Goal: Transaction & Acquisition: Purchase product/service

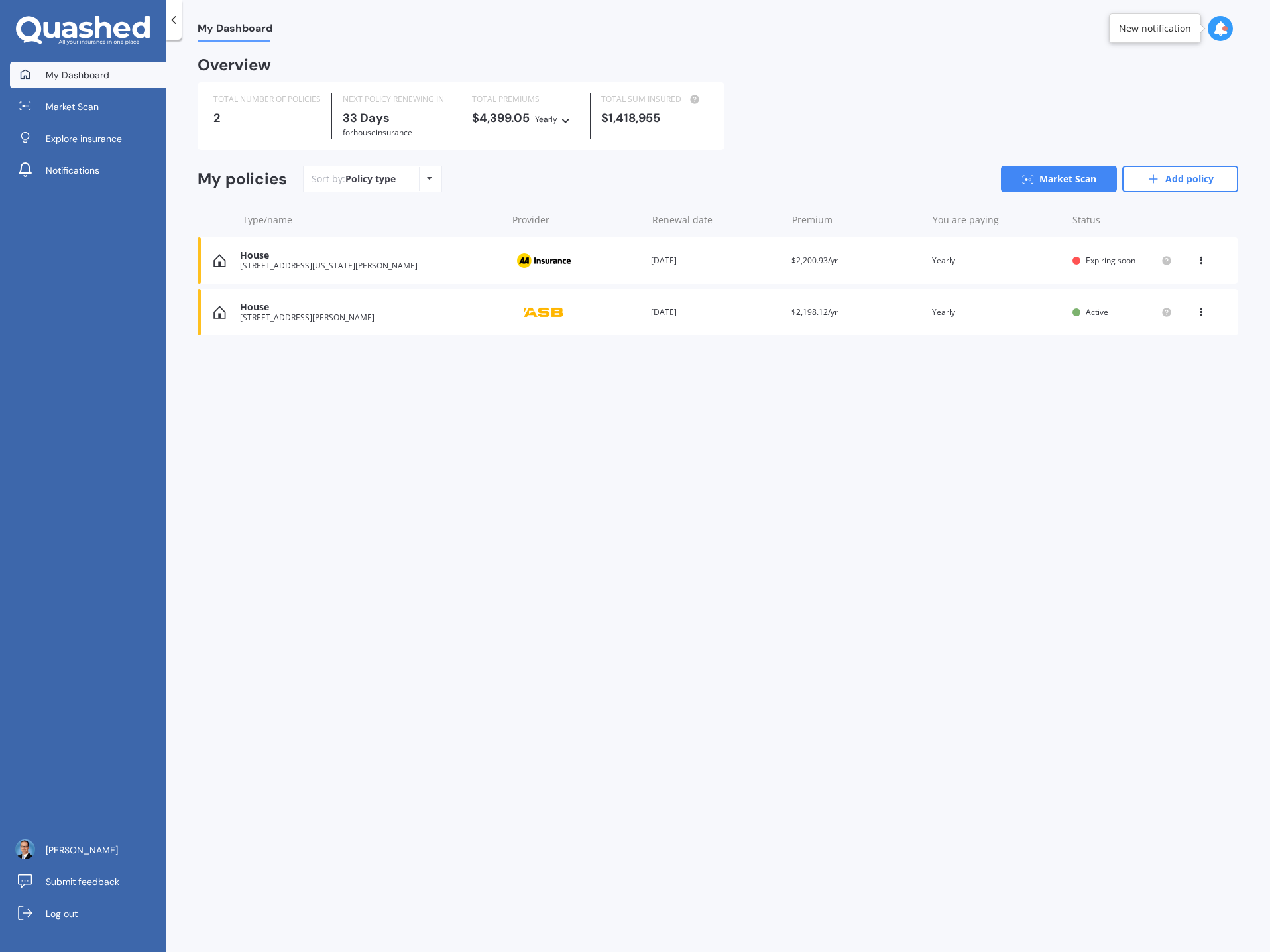
click at [283, 315] on div "[STREET_ADDRESS][PERSON_NAME]" at bounding box center [370, 317] width 260 height 9
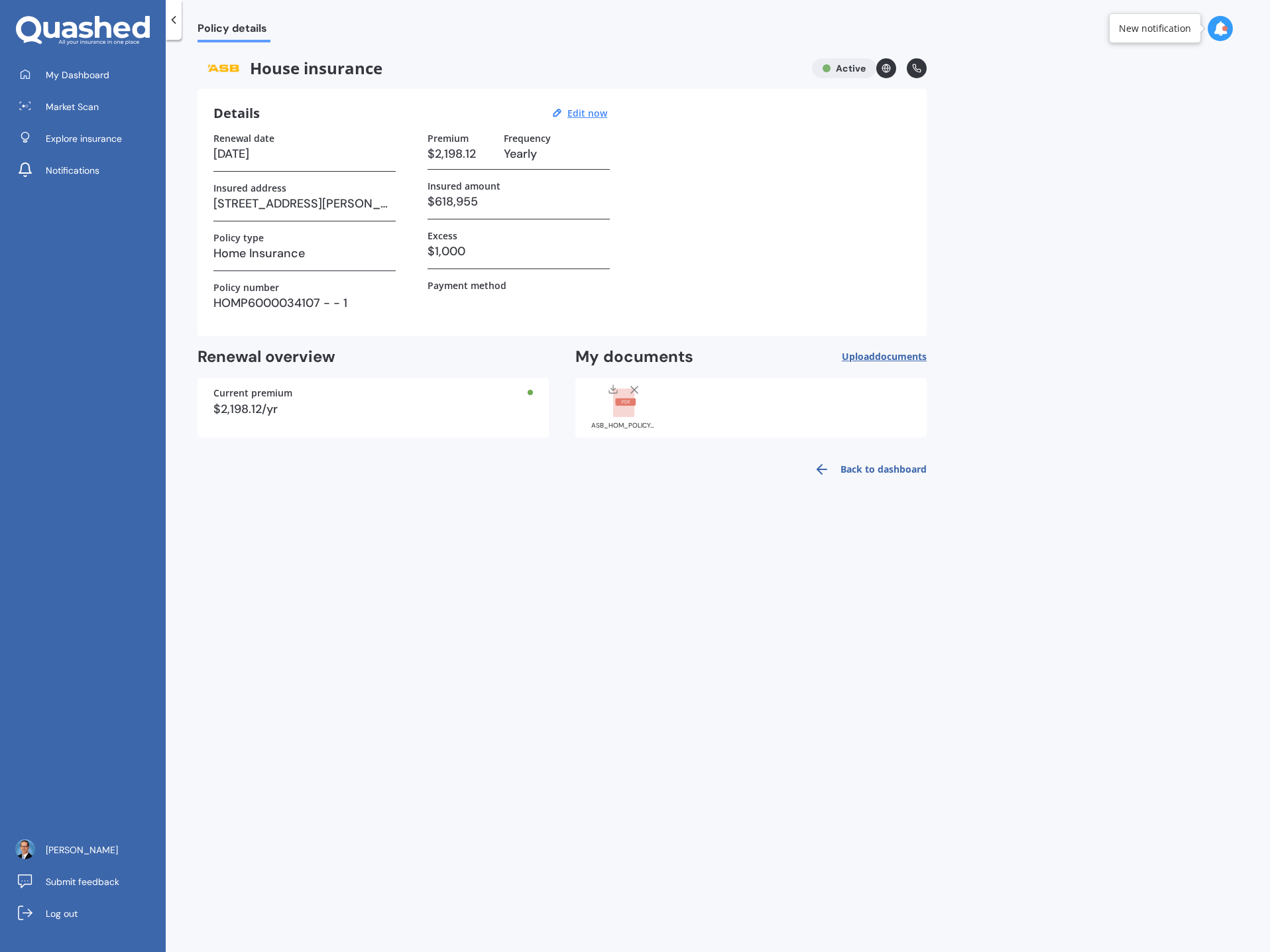
click at [1175, 30] on div "New notification" at bounding box center [1155, 29] width 72 height 13
click at [1221, 27] on icon at bounding box center [1220, 28] width 14 height 14
click at [1153, 141] on div "Market Scan Ready" at bounding box center [1107, 134] width 92 height 14
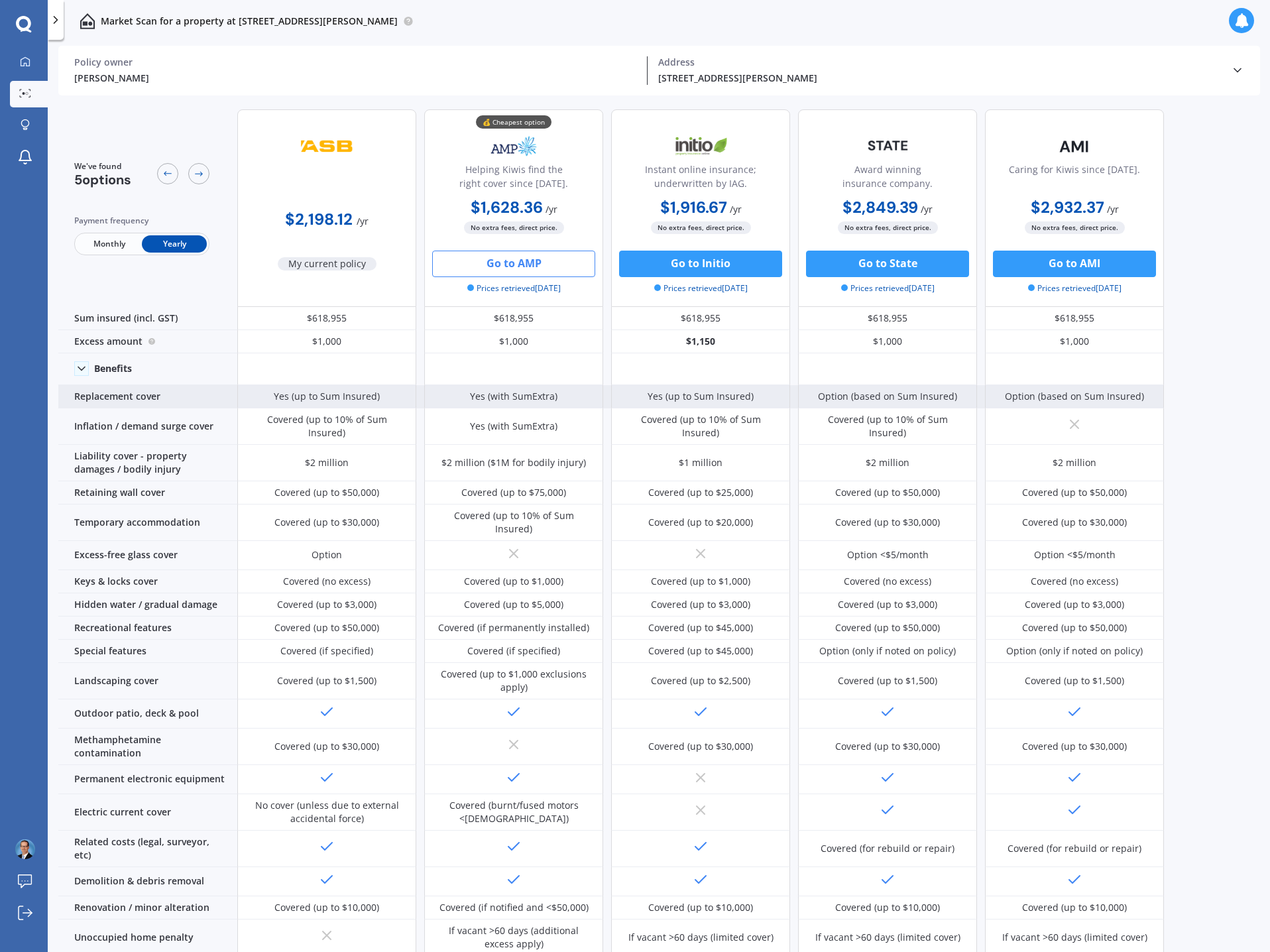
click at [535, 398] on div "Yes (with SumExtra)" at bounding box center [513, 397] width 87 height 13
copy div "SumExtra"
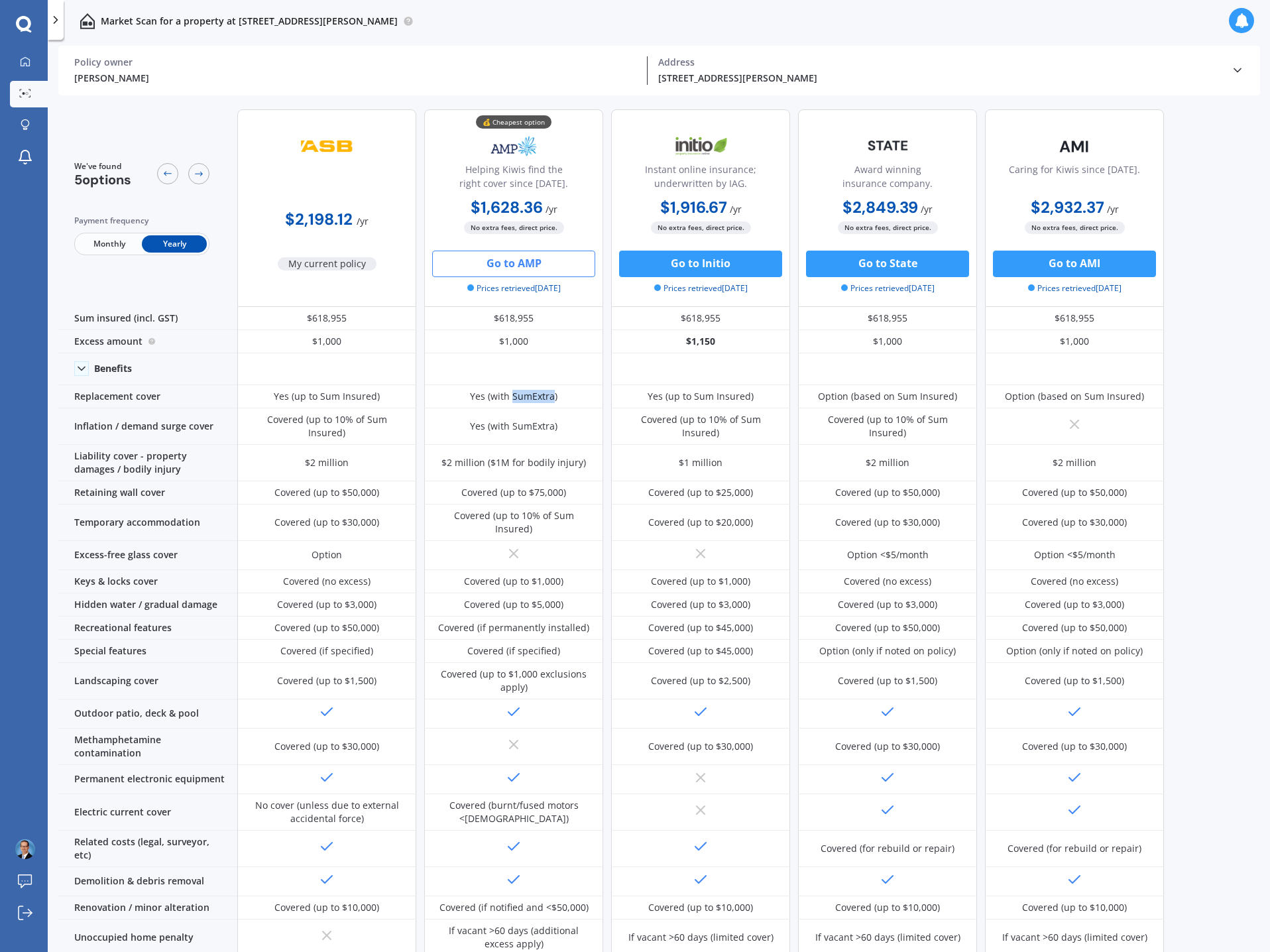
click at [526, 260] on button "Go to AMP" at bounding box center [513, 264] width 163 height 27
